Goal: Information Seeking & Learning: Understand process/instructions

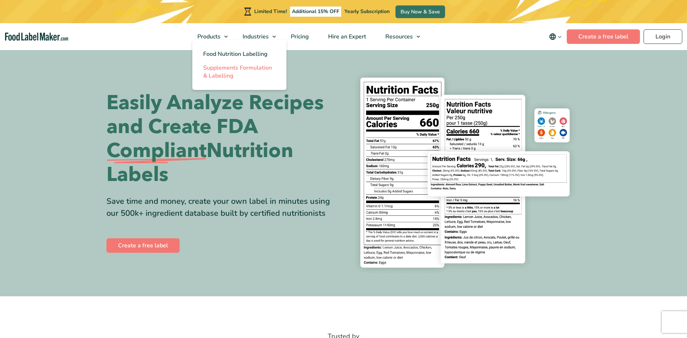
click at [234, 64] on span "Supplements Formulation & Labelling" at bounding box center [237, 72] width 69 height 16
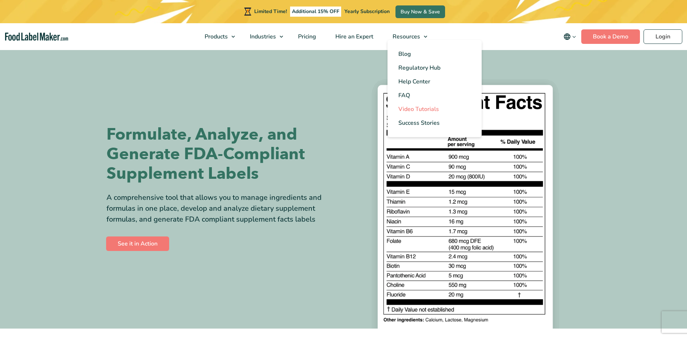
click at [430, 109] on span "Video Tutorials" at bounding box center [419, 109] width 41 height 8
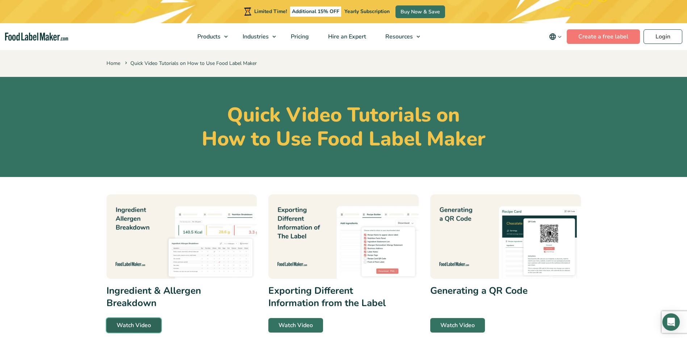
click at [151, 321] on link "Watch Video" at bounding box center [134, 325] width 55 height 14
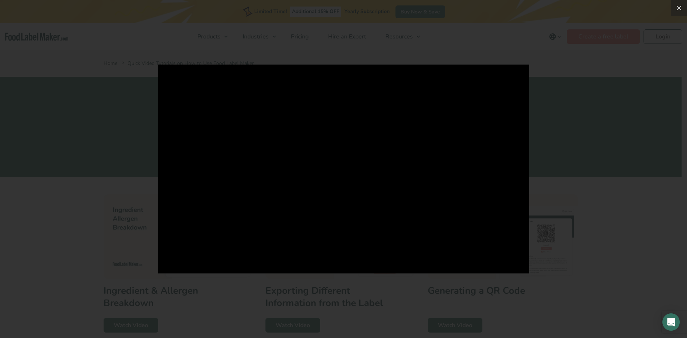
click at [613, 184] on div at bounding box center [343, 169] width 687 height 338
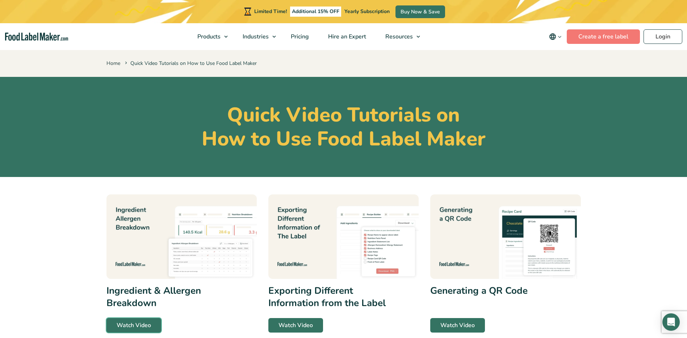
scroll to position [296, 0]
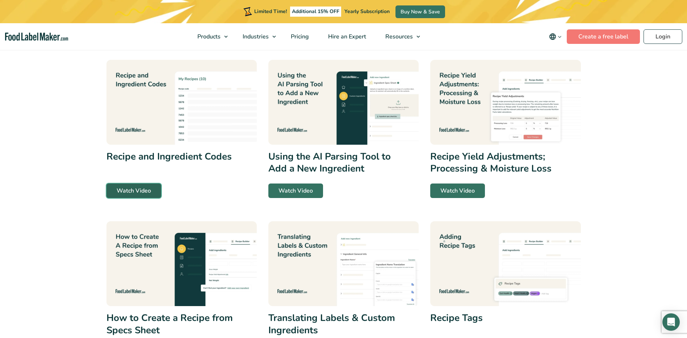
click at [151, 189] on link "Watch Video" at bounding box center [134, 190] width 55 height 14
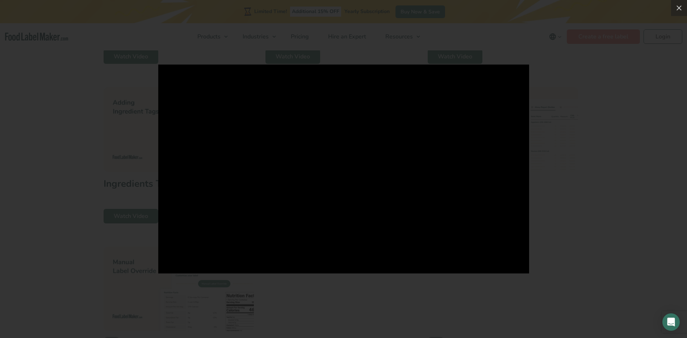
scroll to position [887, 0]
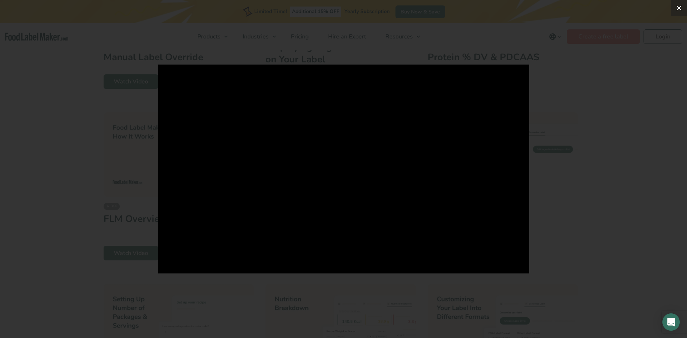
click at [679, 10] on icon at bounding box center [679, 8] width 9 height 9
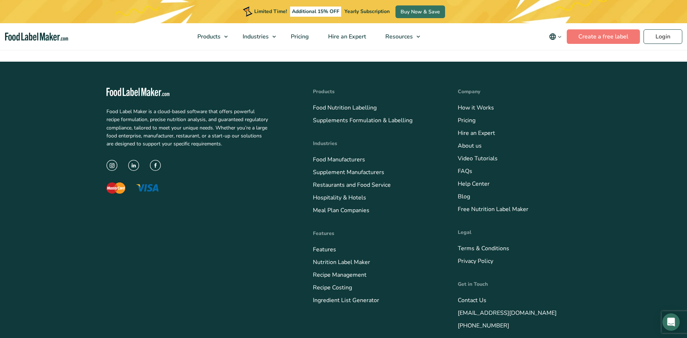
scroll to position [1478, 0]
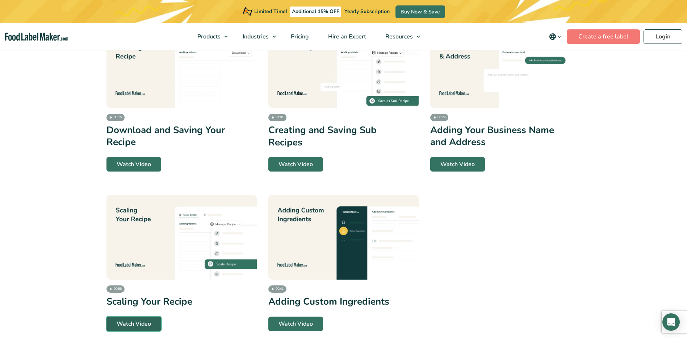
click at [154, 320] on link "Watch Video" at bounding box center [134, 323] width 55 height 14
